Goal: Task Accomplishment & Management: Use online tool/utility

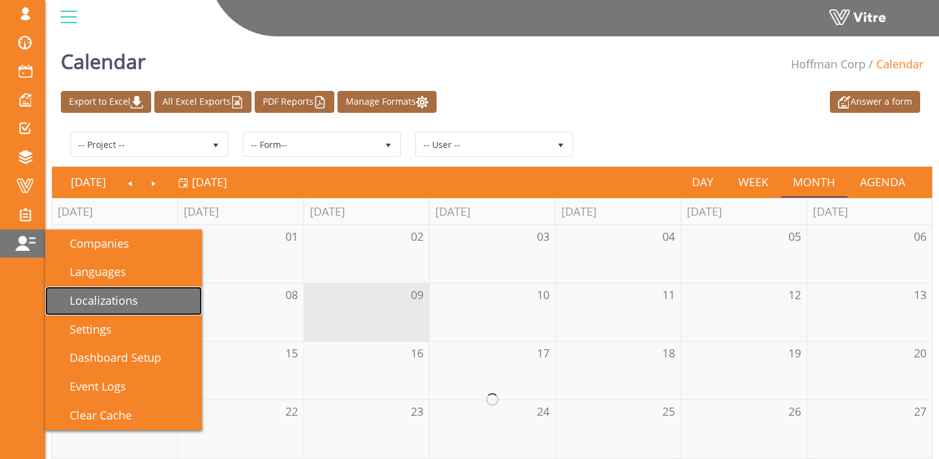
click at [101, 293] on span "Localizations" at bounding box center [96, 300] width 83 height 15
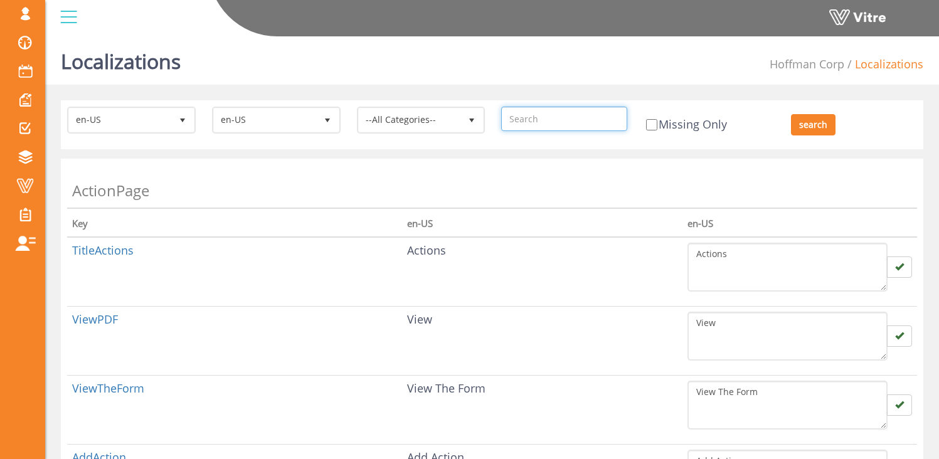
click at [535, 122] on input "text" at bounding box center [564, 119] width 126 height 24
paste input "ConfirmProceedResponsible"
type input "ConfirmProceedResponsible"
click at [806, 122] on input "search" at bounding box center [813, 124] width 45 height 21
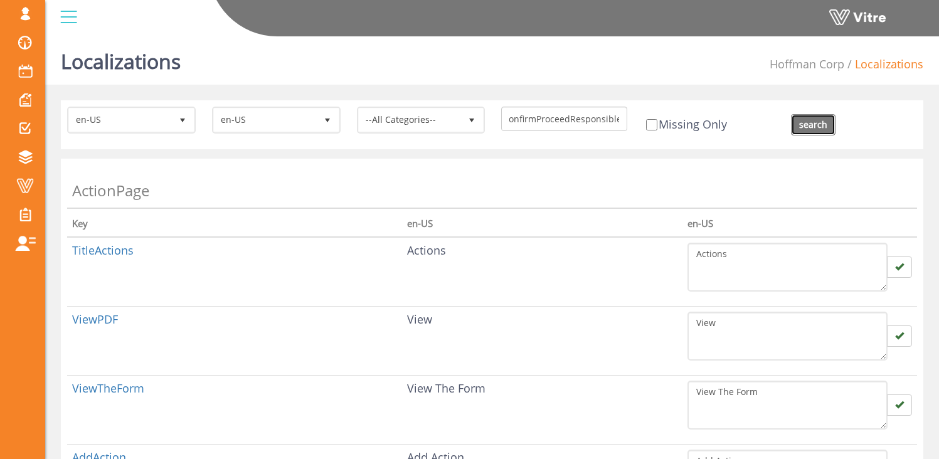
scroll to position [0, 0]
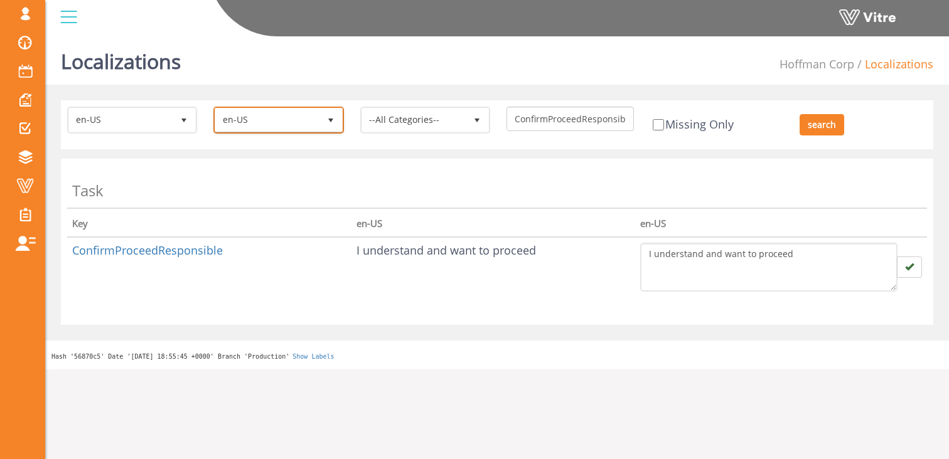
click at [276, 119] on span "en-US" at bounding box center [267, 120] width 104 height 23
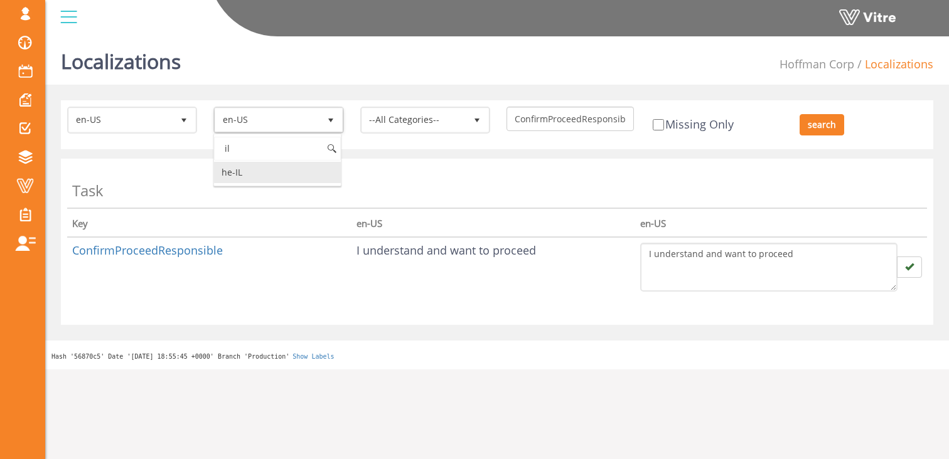
click at [270, 171] on li "he-IL" at bounding box center [277, 172] width 126 height 21
type input "il"
click at [611, 174] on th "Task" at bounding box center [497, 186] width 860 height 43
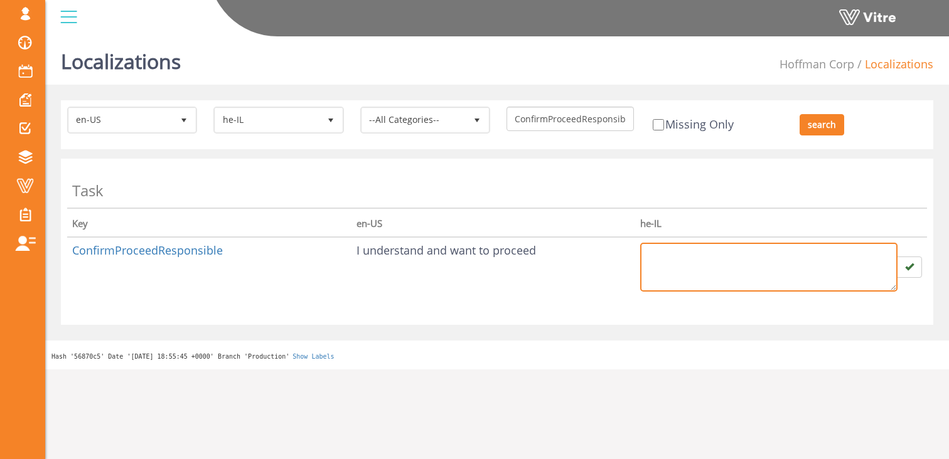
click at [698, 272] on textarea at bounding box center [768, 267] width 257 height 49
type textarea "v"
type textarea "הבנתי ואני רוצה להמשיך"
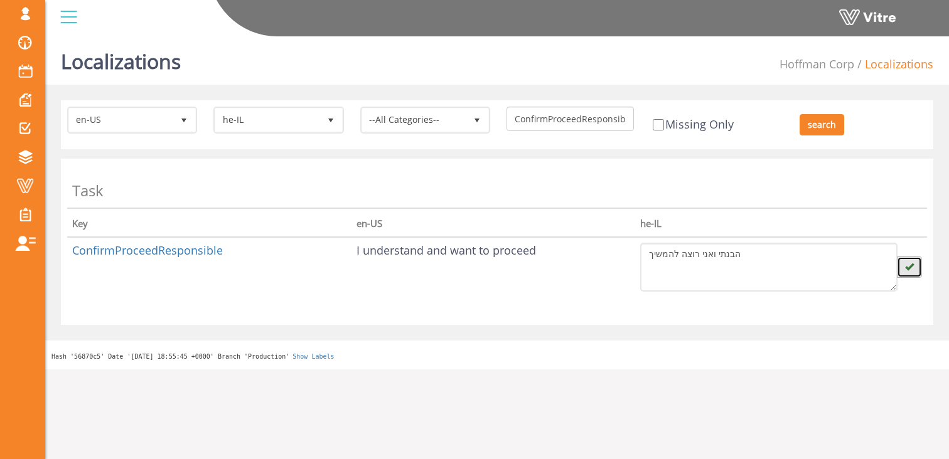
click at [907, 264] on icon "button" at bounding box center [909, 266] width 9 height 9
click at [560, 117] on input "ConfirmProceedResponsible" at bounding box center [569, 119] width 127 height 24
paste input "AskConfirmation"
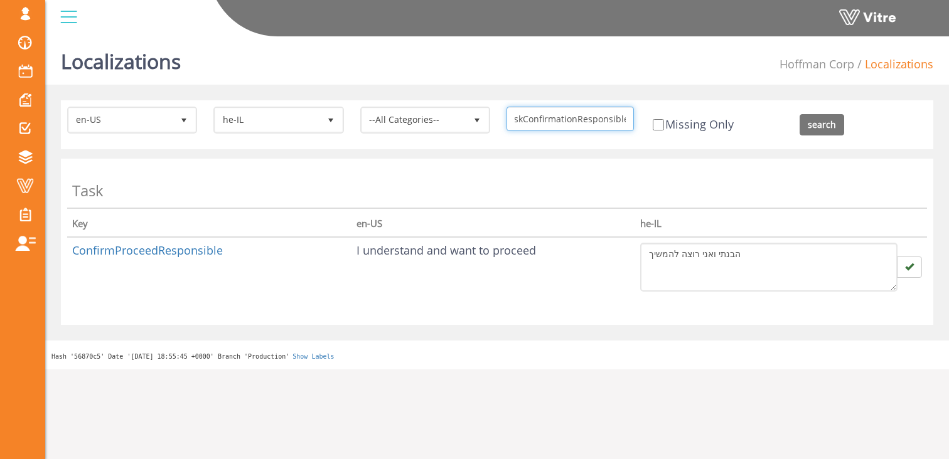
type input "AskConfirmationResponsible"
click at [821, 121] on input "search" at bounding box center [821, 124] width 45 height 21
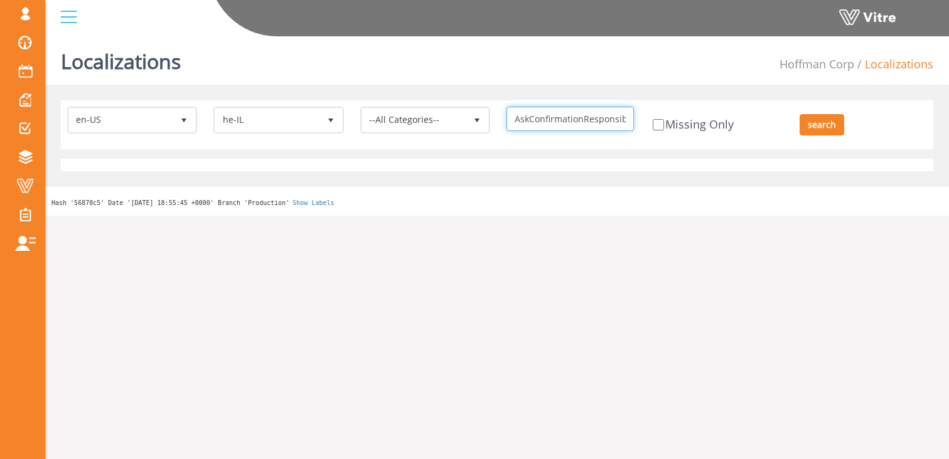
click at [548, 122] on input "AskConfirmationResponsible" at bounding box center [569, 119] width 127 height 24
drag, startPoint x: 582, startPoint y: 115, endPoint x: 498, endPoint y: 117, distance: 84.7
click at [498, 116] on div "AskConfirmationResponsible" at bounding box center [570, 119] width 146 height 24
click at [308, 114] on span "he-IL" at bounding box center [267, 120] width 104 height 23
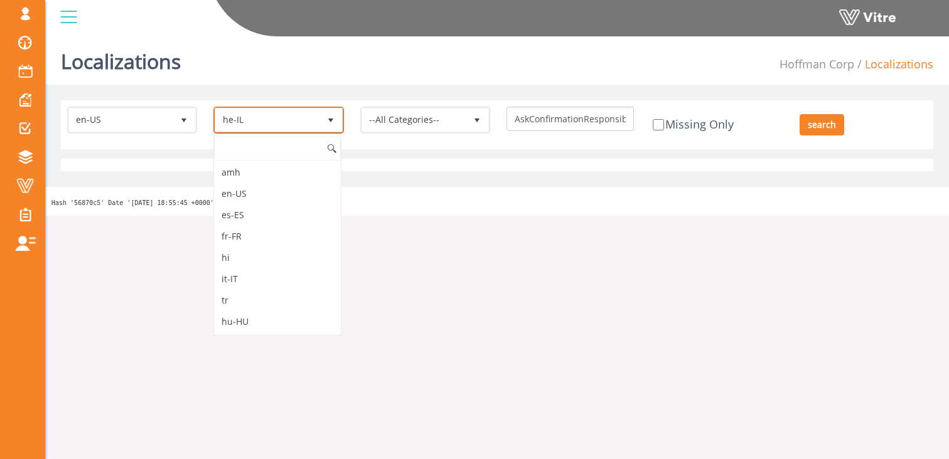
scroll to position [192, 0]
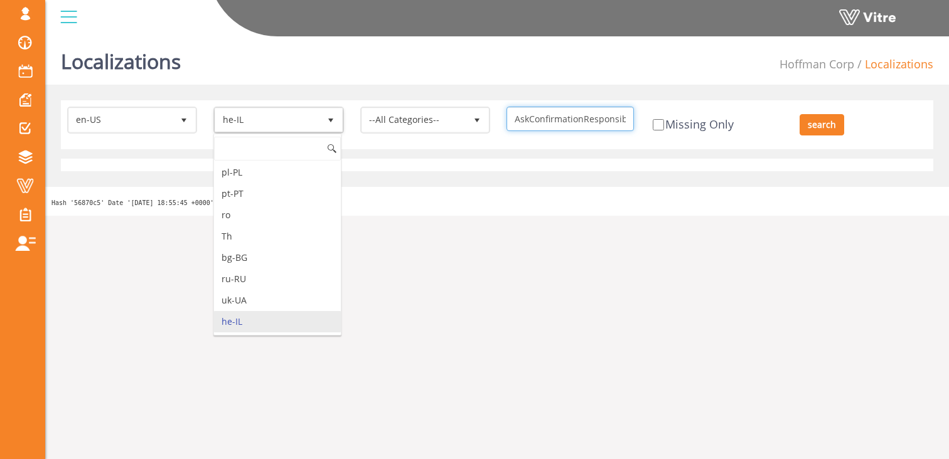
click at [545, 114] on input "AskConfirmationResponsible" at bounding box center [569, 119] width 127 height 24
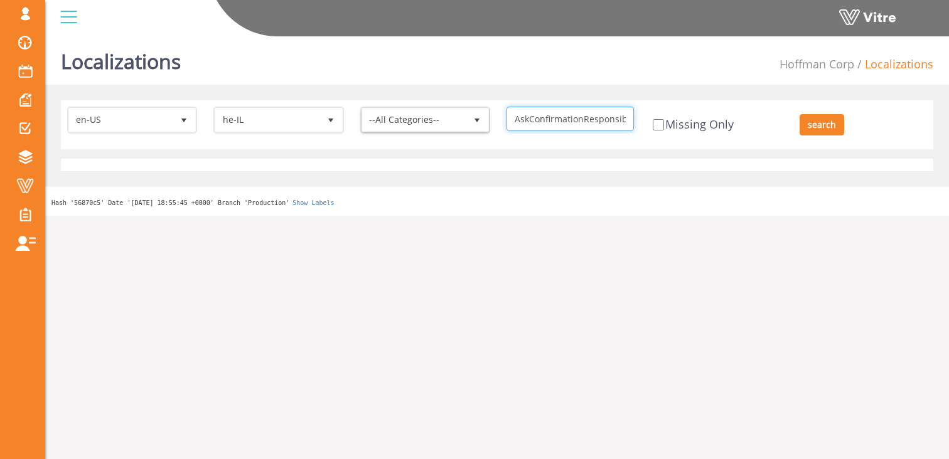
drag, startPoint x: 530, startPoint y: 120, endPoint x: 488, endPoint y: 122, distance: 41.5
click at [488, 107] on form "en-US en-US he-IL he-IL --All Categories-- AskConfirmationResponsible Missing O…" at bounding box center [497, 107] width 878 height 0
drag, startPoint x: 609, startPoint y: 125, endPoint x: 602, endPoint y: 124, distance: 7.2
click at [609, 125] on input "AskConfirmationResponsible" at bounding box center [569, 119] width 127 height 24
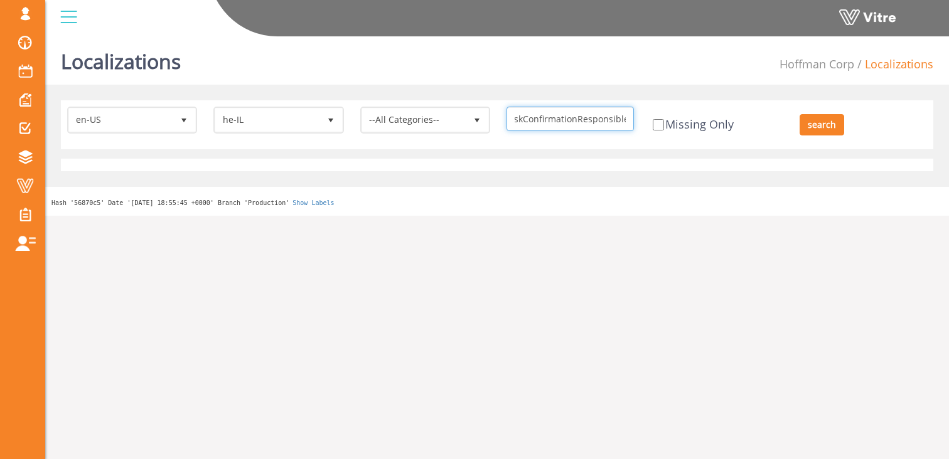
drag, startPoint x: 611, startPoint y: 120, endPoint x: 670, endPoint y: 122, distance: 59.6
click at [670, 107] on form "en-US en-US he-IL he-IL --All Categories-- AskConfirmationResponsible Missing O…" at bounding box center [497, 107] width 878 height 0
type input "AskConfirmationRespo"
click at [799, 114] on input "search" at bounding box center [821, 124] width 45 height 21
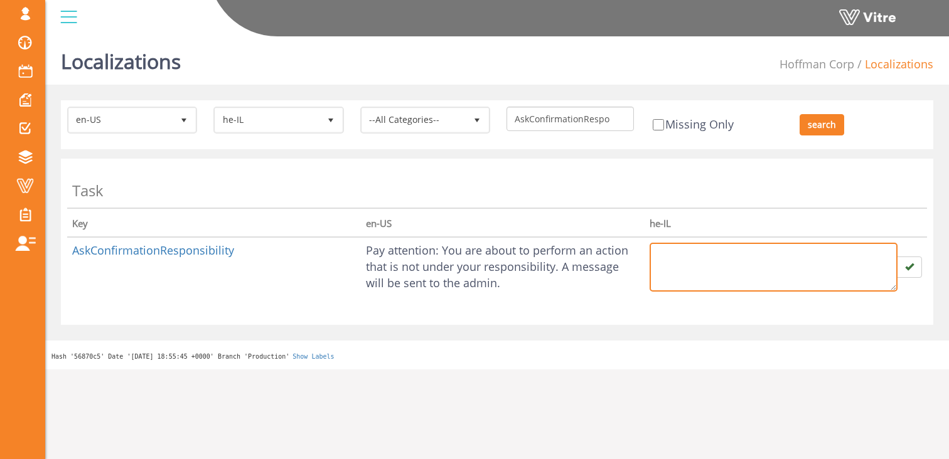
click at [665, 263] on textarea at bounding box center [773, 267] width 248 height 49
paste textarea "Pay Attention: You’re updating an action outside your direct responsibility. It…"
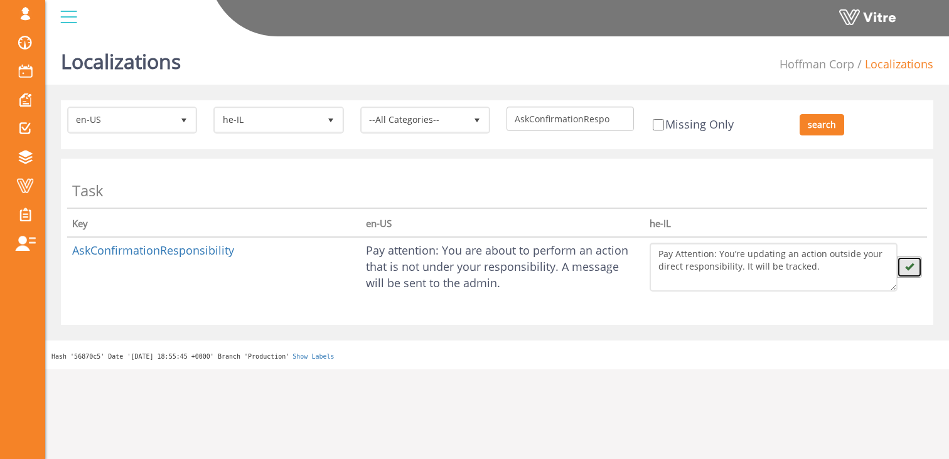
click at [918, 272] on button "button" at bounding box center [909, 267] width 25 height 21
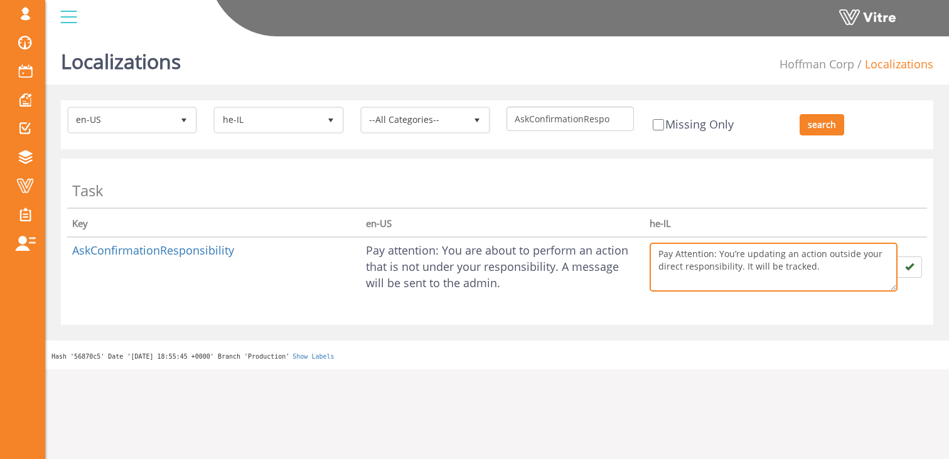
drag, startPoint x: 823, startPoint y: 271, endPoint x: 658, endPoint y: 248, distance: 166.0
click at [658, 248] on textarea "Pay Attention: You’re updating an action outside your direct responsibility. It…" at bounding box center [773, 267] width 248 height 49
paste textarea "שימו לב: אתם מעדכנים פעולה שאינה תחת אחריותכם הישירה. עדכון זה יתועד במערכת"
drag, startPoint x: 852, startPoint y: 257, endPoint x: 859, endPoint y: 256, distance: 6.9
click at [859, 256] on textarea "שימו לב: אתם מעדכנים פעולה שאינה תחת אחריותכם הישירה. עדכון זה יתועד במערכת." at bounding box center [773, 267] width 248 height 49
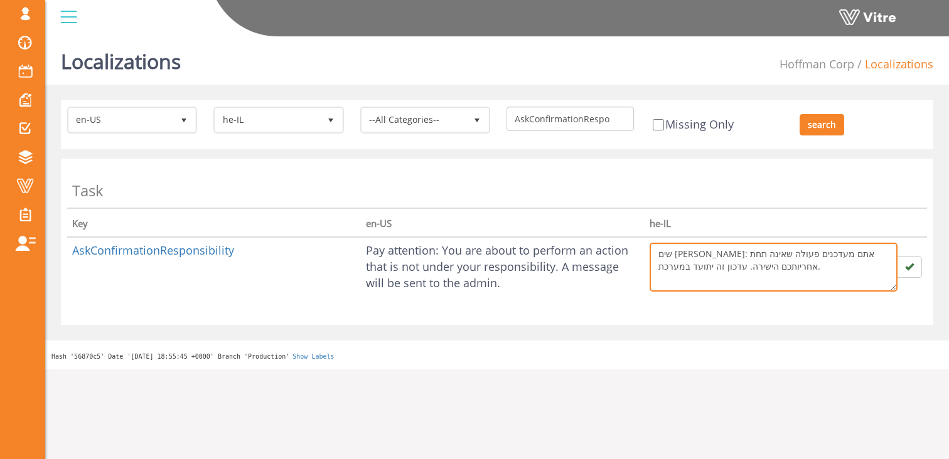
click at [821, 256] on textarea "שים לב: אתם מעדכנים פעולה שאינה תחת אחריותכם הישירה. עדכון זה יתועד במערכת." at bounding box center [773, 267] width 248 height 49
click at [794, 253] on textarea "שים לב: אתה מעדכנים פעולה שאינה תחת אחריותכם הישירה. עדכון זה יתועד במערכת." at bounding box center [773, 267] width 248 height 49
drag, startPoint x: 666, startPoint y: 256, endPoint x: 675, endPoint y: 253, distance: 9.1
click at [675, 253] on textarea "שים לב: אתה מעדכן פעולה שאינה תחת אחריותכם הישירה. עדכון זה יתועד במערכת." at bounding box center [773, 267] width 248 height 49
type textarea "שים לב: אתה מעדכן פעולה שאינה תחת אחריותך הישירה. עדכון זה יתועד במערכת."
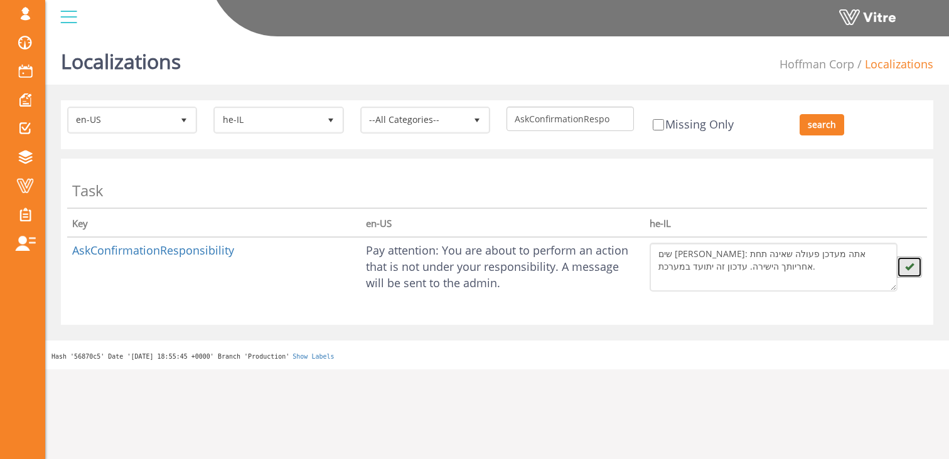
click at [914, 267] on button "button" at bounding box center [909, 267] width 25 height 21
click at [272, 125] on span "he-IL" at bounding box center [267, 120] width 104 height 23
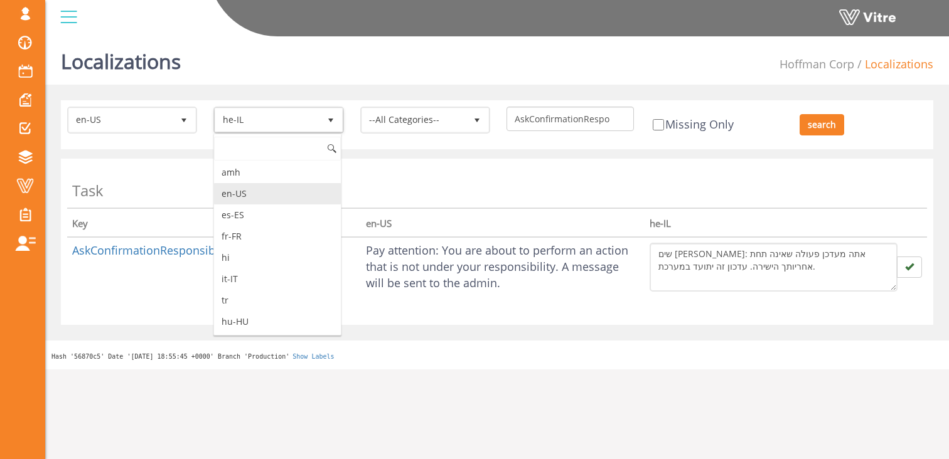
drag, startPoint x: 259, startPoint y: 194, endPoint x: 282, endPoint y: 191, distance: 23.4
click at [259, 193] on li "en-US" at bounding box center [277, 193] width 126 height 21
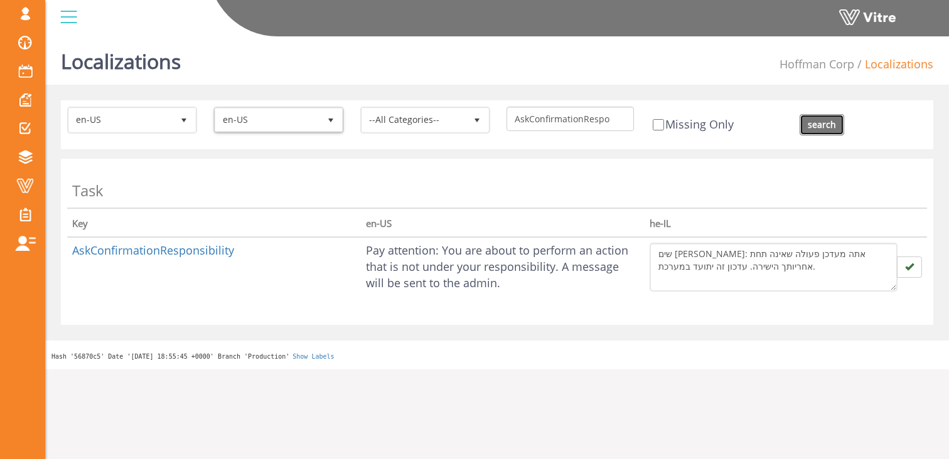
click at [823, 125] on input "search" at bounding box center [821, 124] width 45 height 21
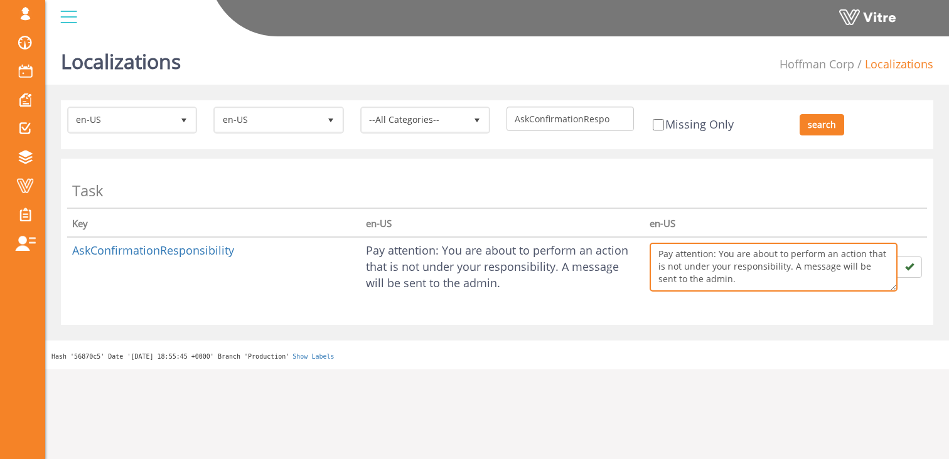
drag, startPoint x: 766, startPoint y: 285, endPoint x: 657, endPoint y: 235, distance: 119.6
click at [658, 235] on table "Task Key en-US en-[GEOGRAPHIC_DATA] AskConfirmationResponsibility Pay attention…" at bounding box center [497, 235] width 860 height 141
paste textarea "Attention: You’re updating an action outside your direct responsibility. It wil…"
type textarea "Pay Attention: You’re updating an action outside your direct responsibility. It…"
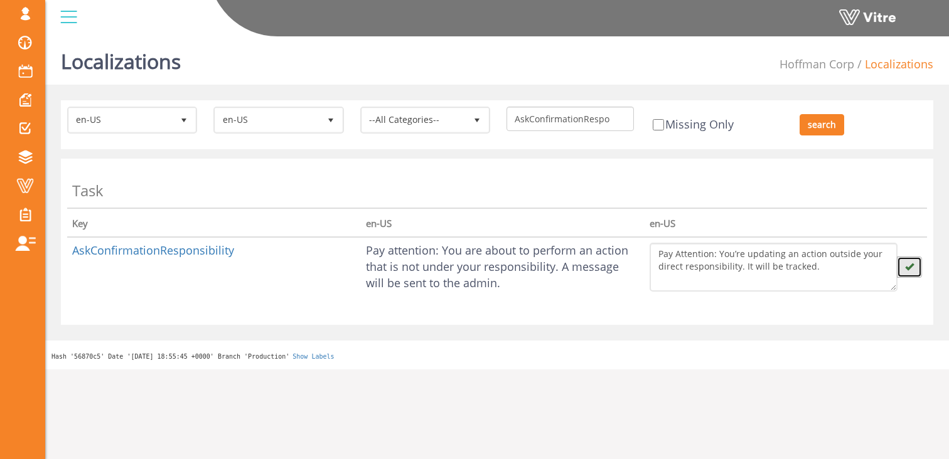
click at [907, 267] on icon "button" at bounding box center [909, 266] width 9 height 9
